Goal: Check status: Check status

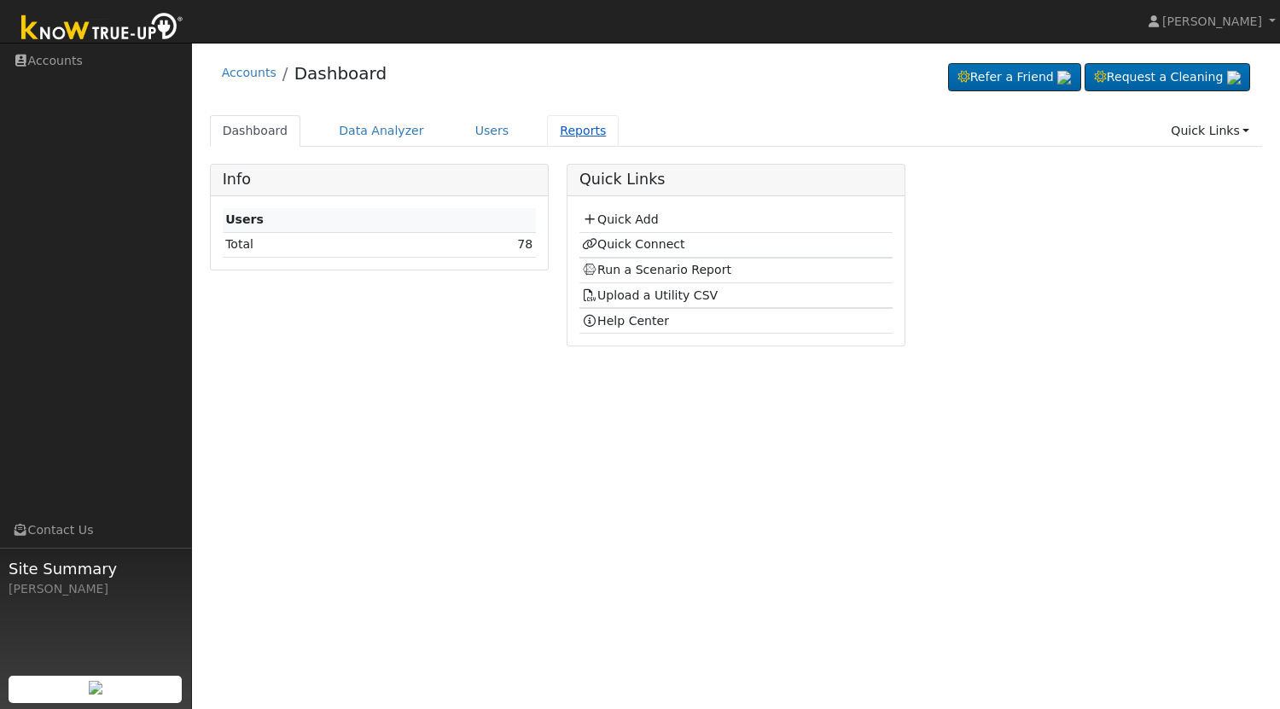
click at [564, 131] on link "Reports" at bounding box center [583, 131] width 72 height 32
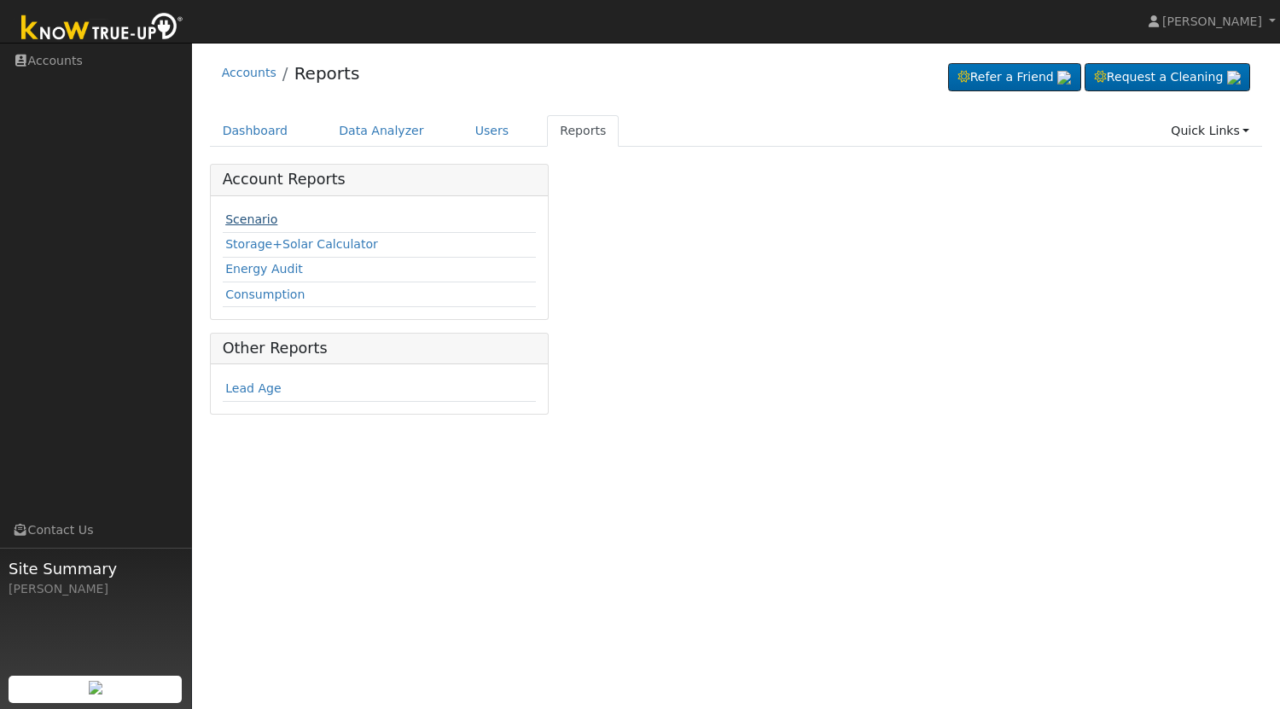
click at [260, 226] on link "Scenario" at bounding box center [251, 219] width 52 height 14
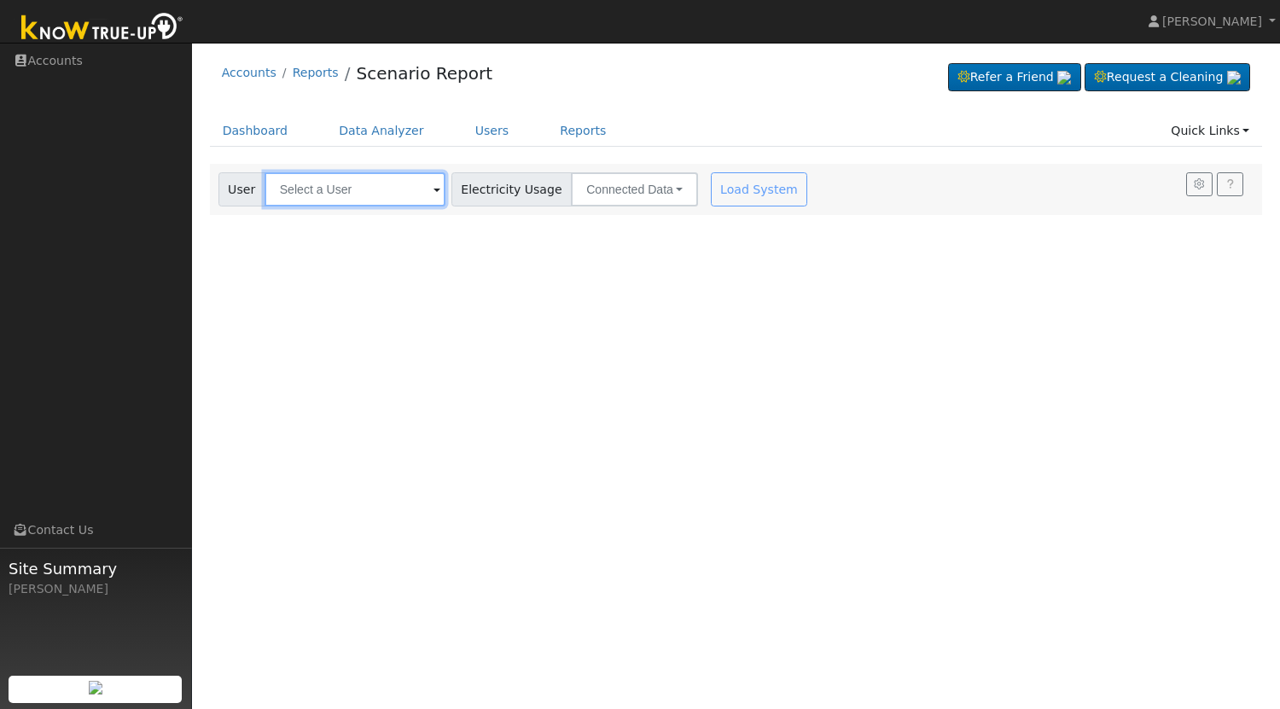
click at [373, 197] on input "text" at bounding box center [355, 189] width 181 height 34
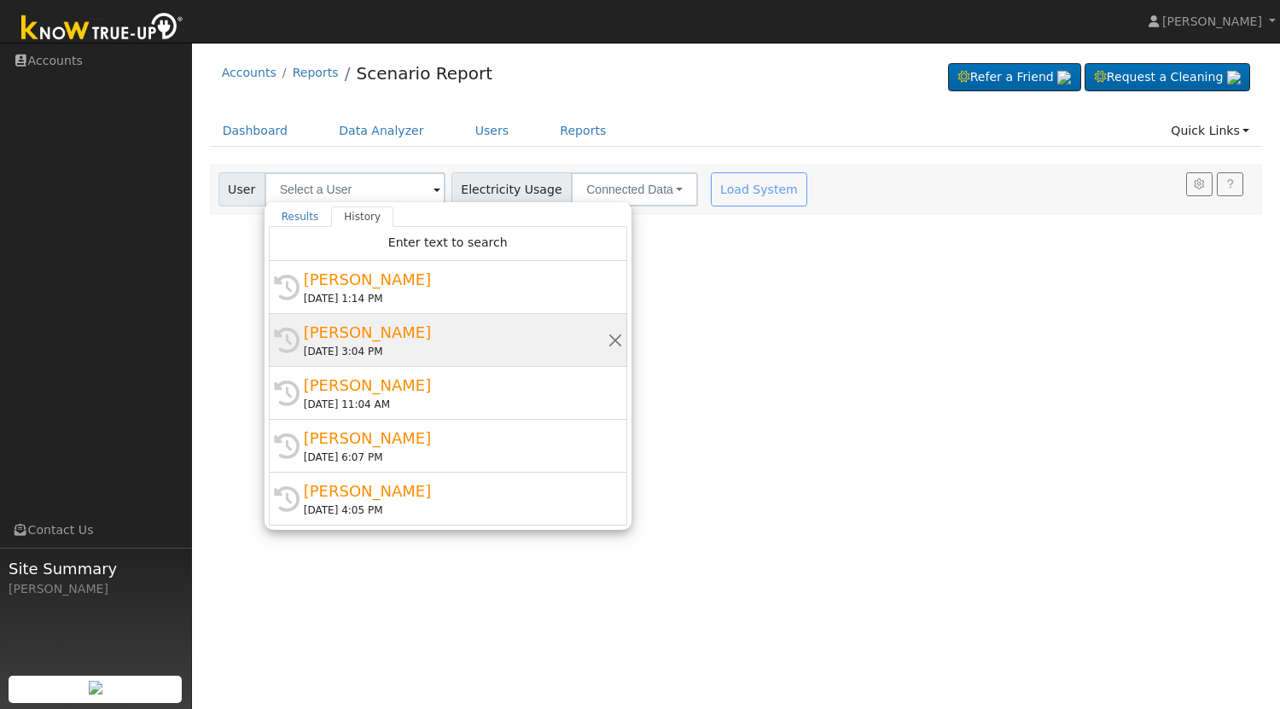
click at [375, 336] on div "[PERSON_NAME]" at bounding box center [456, 332] width 304 height 23
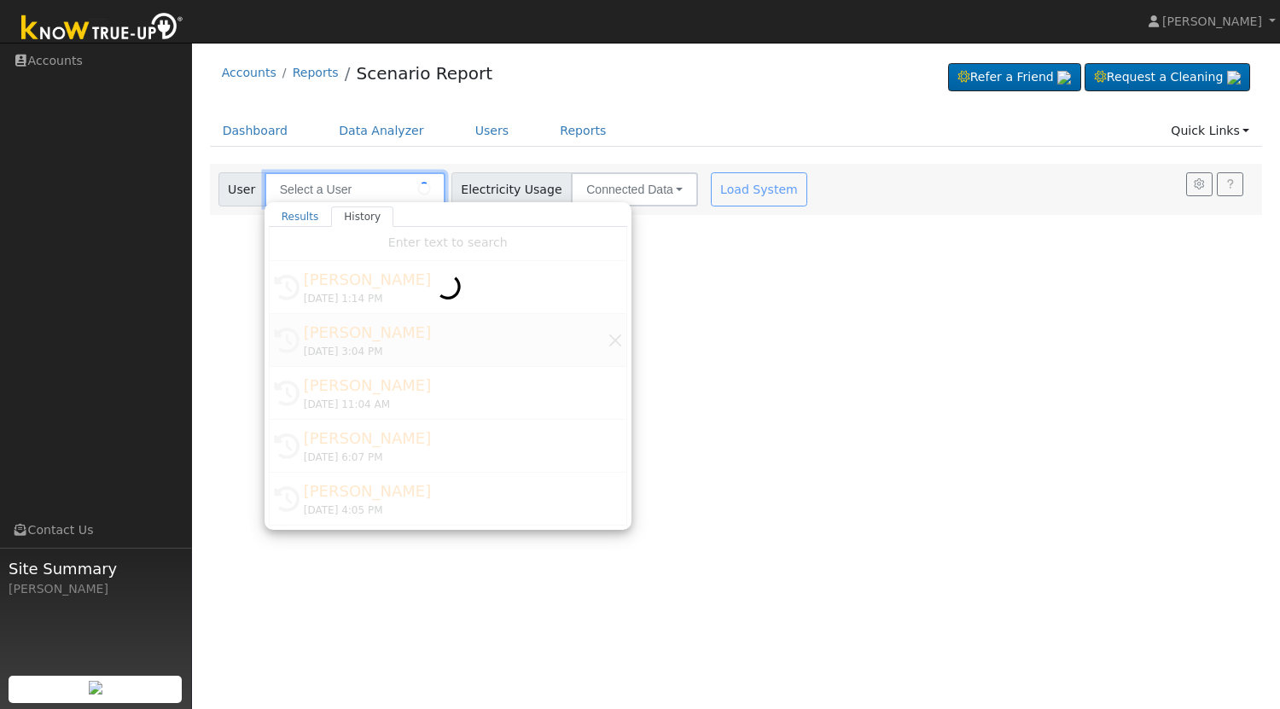
type input "[PERSON_NAME]"
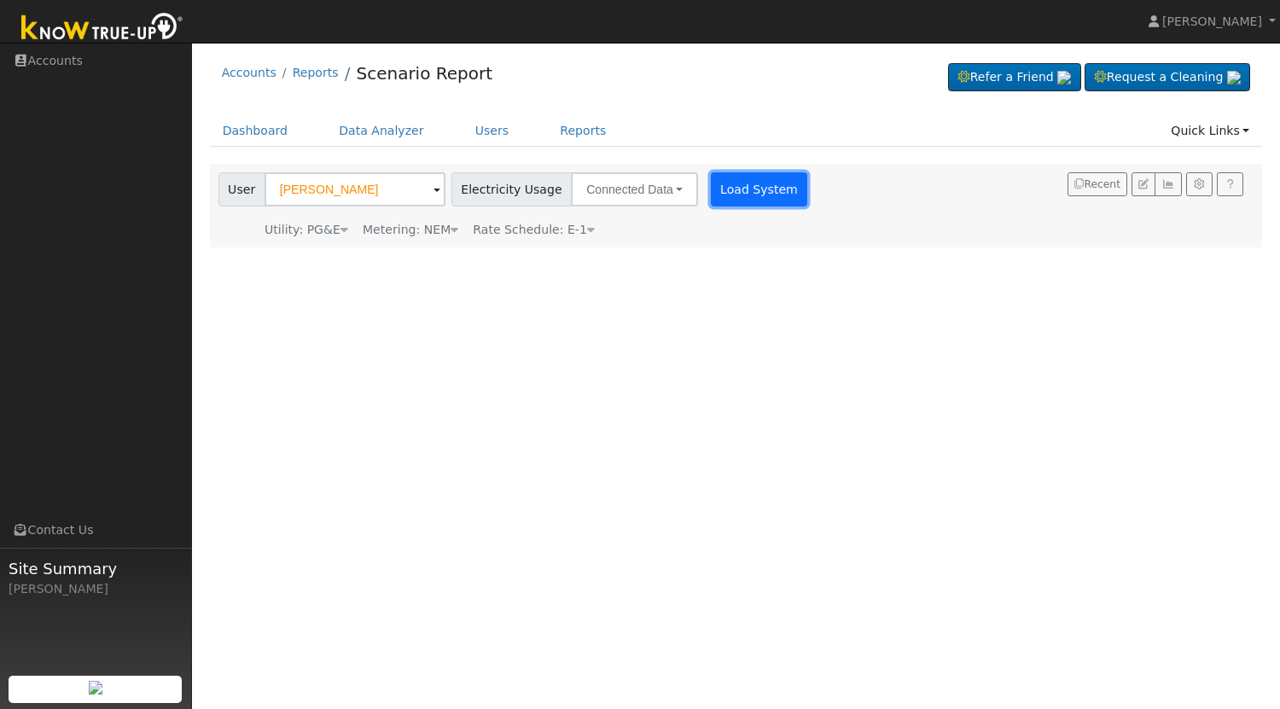
click at [718, 194] on button "Load System" at bounding box center [759, 189] width 97 height 34
